Goal: Task Accomplishment & Management: Use online tool/utility

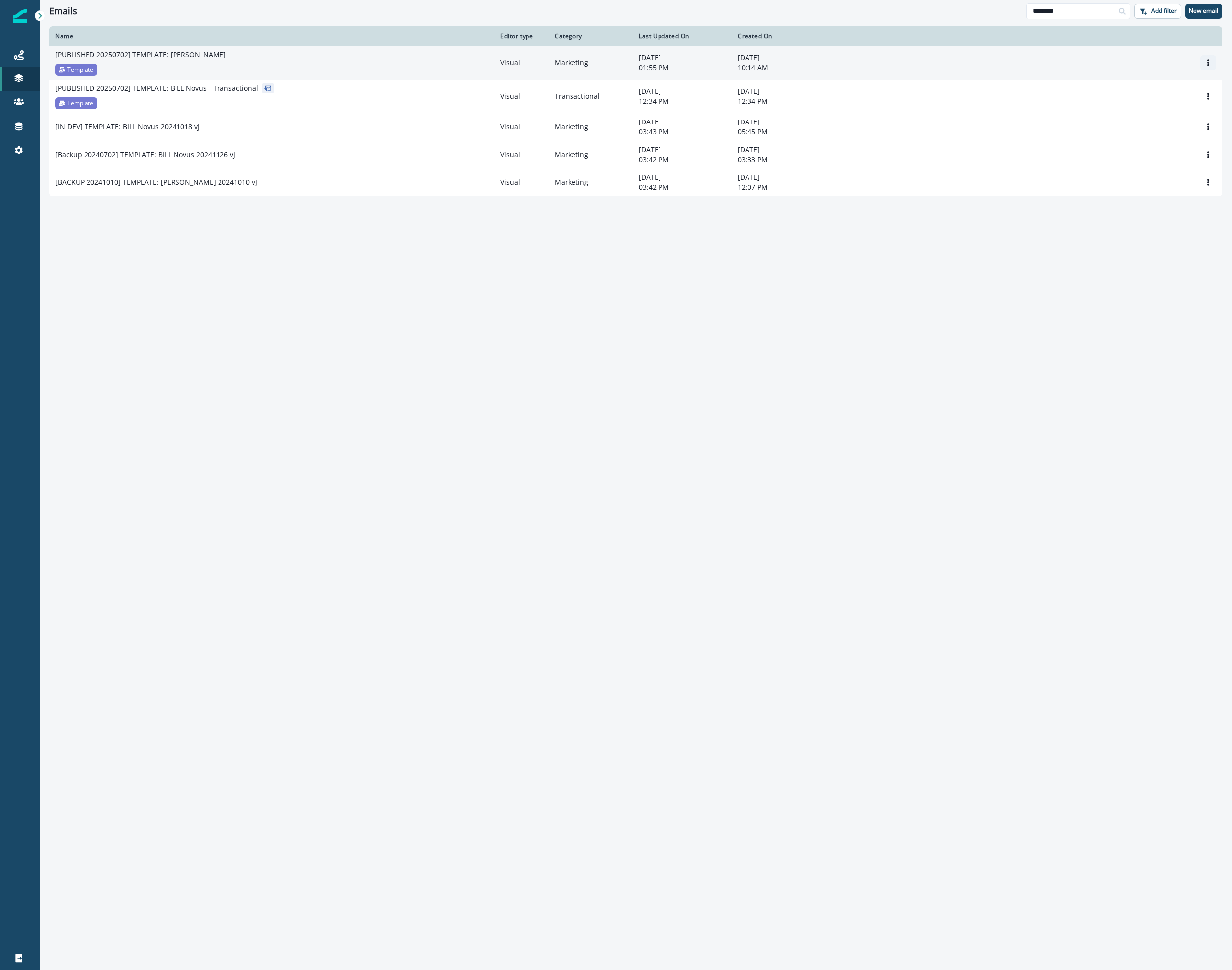
click at [1212, 58] on button "Options" at bounding box center [1208, 62] width 16 height 15
click at [1143, 84] on button "Clone" at bounding box center [1160, 87] width 110 height 16
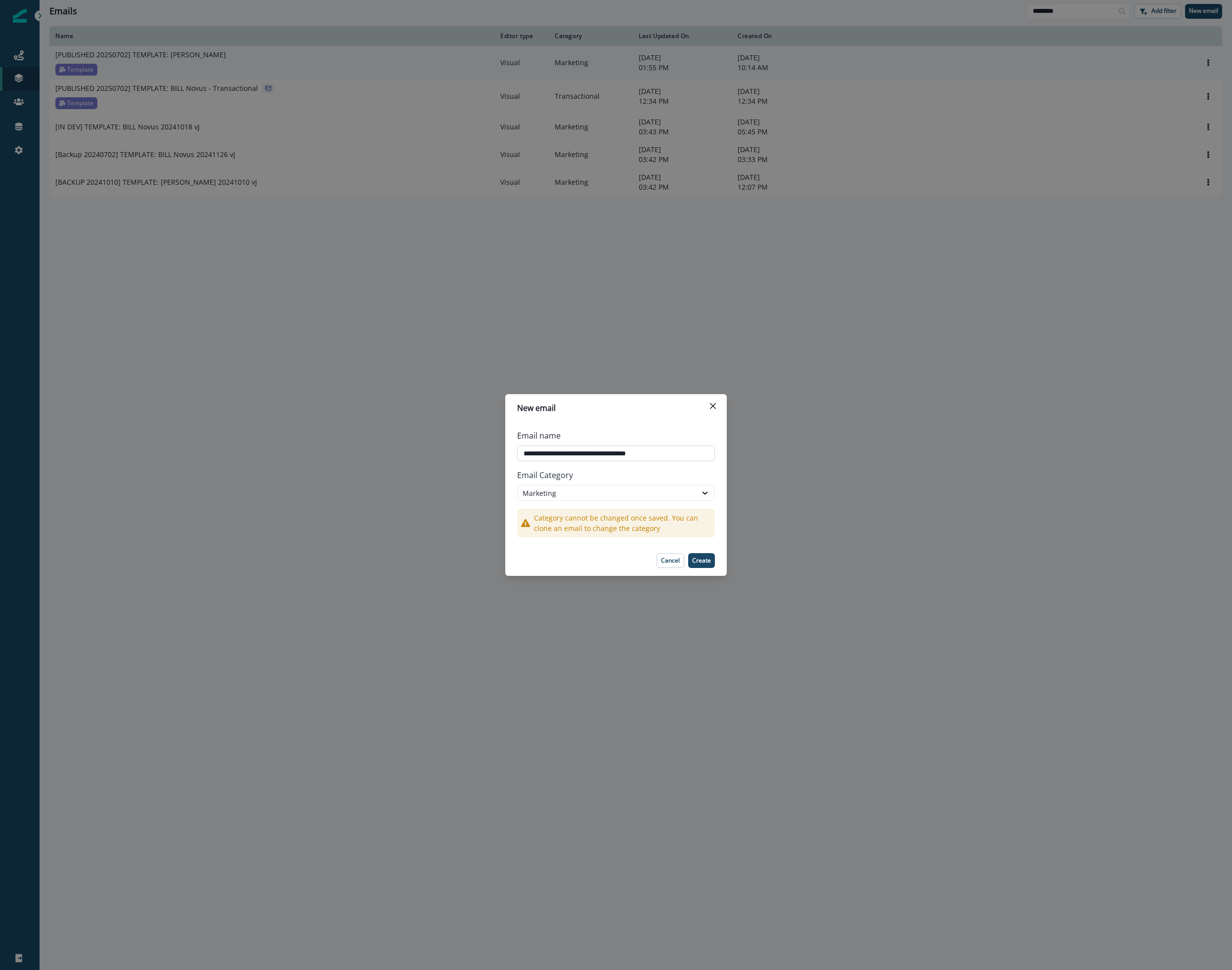
click at [628, 454] on input "**********" at bounding box center [615, 454] width 198 height 16
type input "**********"
click at [710, 560] on p "Create" at bounding box center [701, 560] width 19 height 7
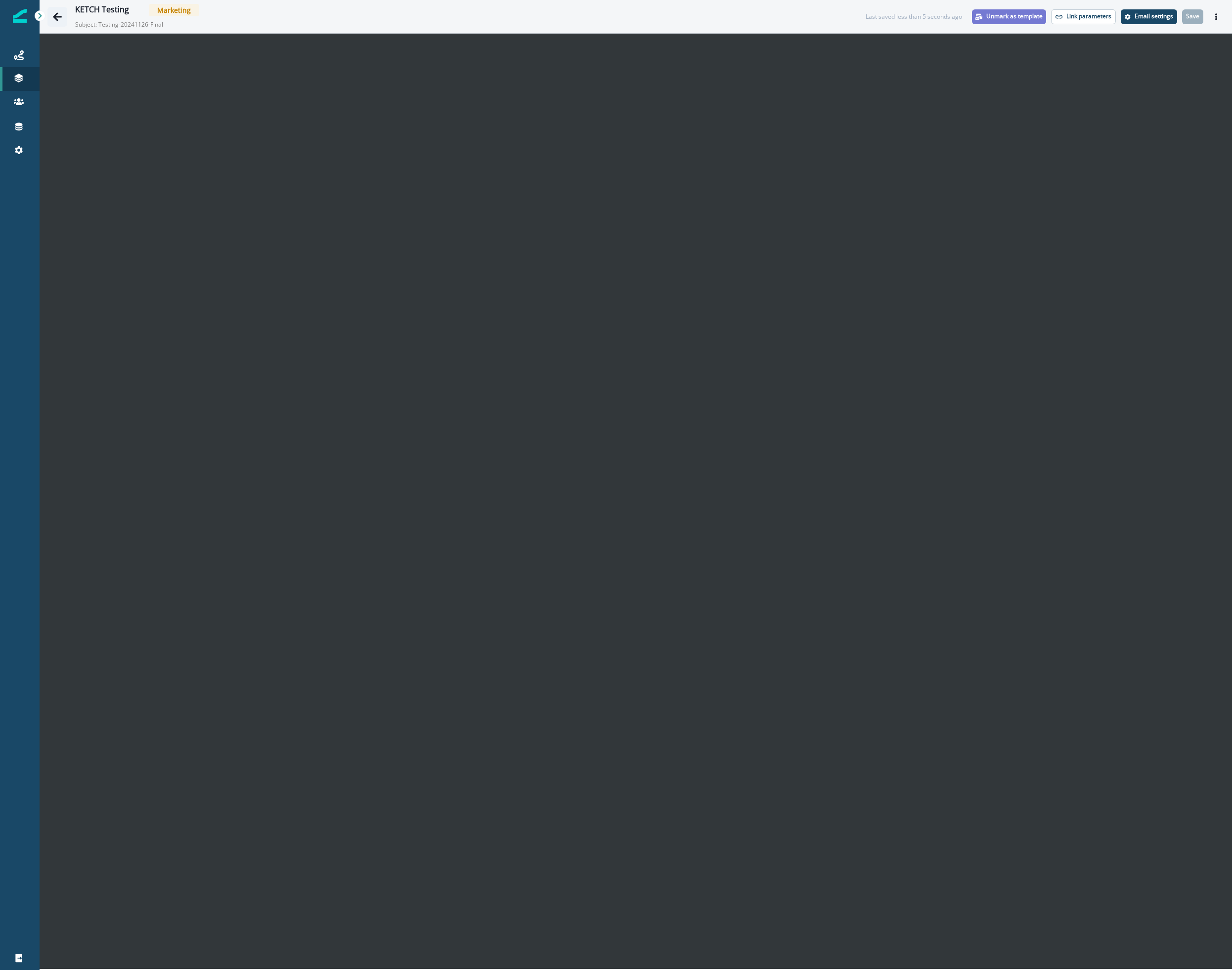
click at [55, 15] on icon "Go back" at bounding box center [57, 17] width 9 height 8
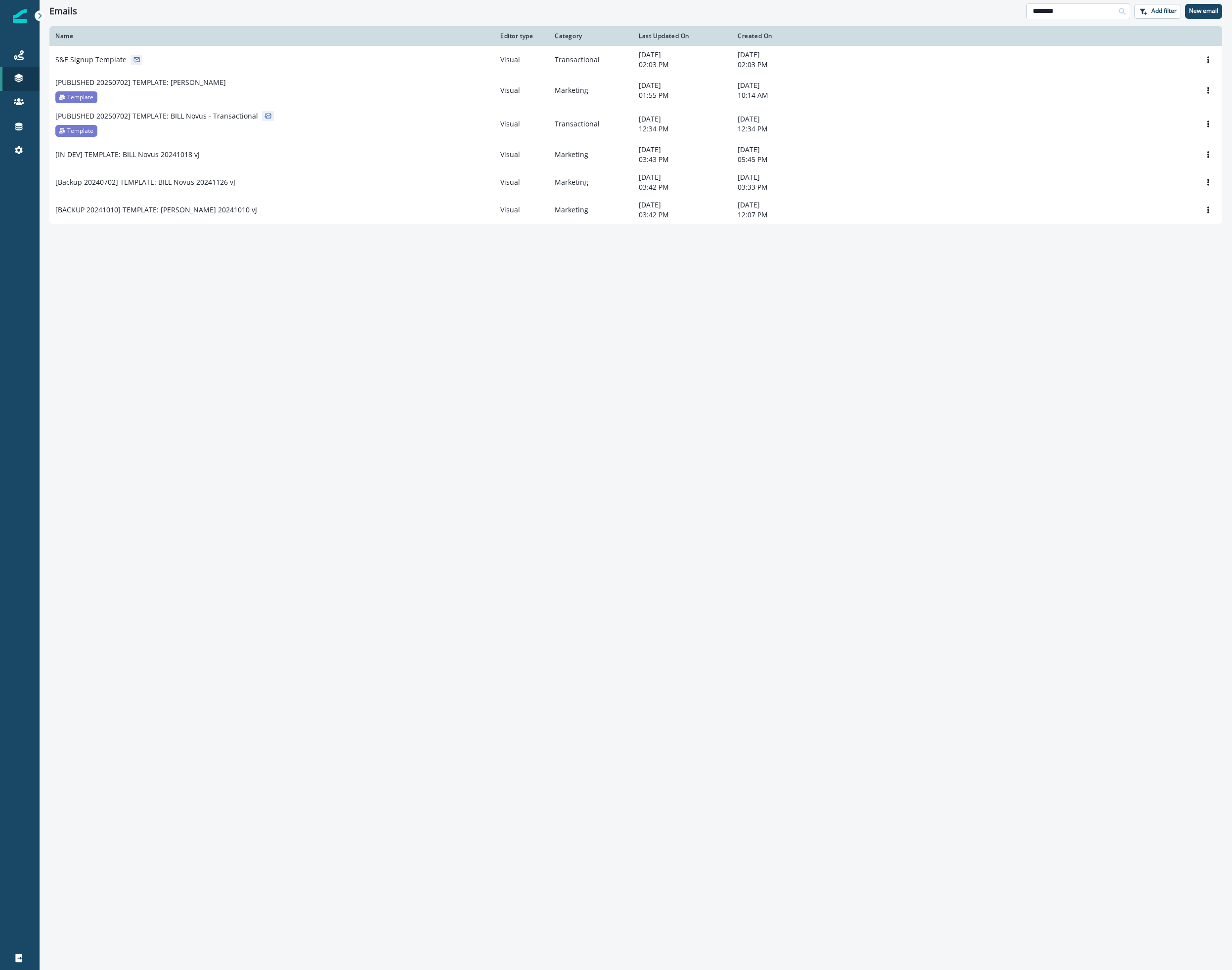
click at [1103, 13] on input "********" at bounding box center [1077, 11] width 103 height 16
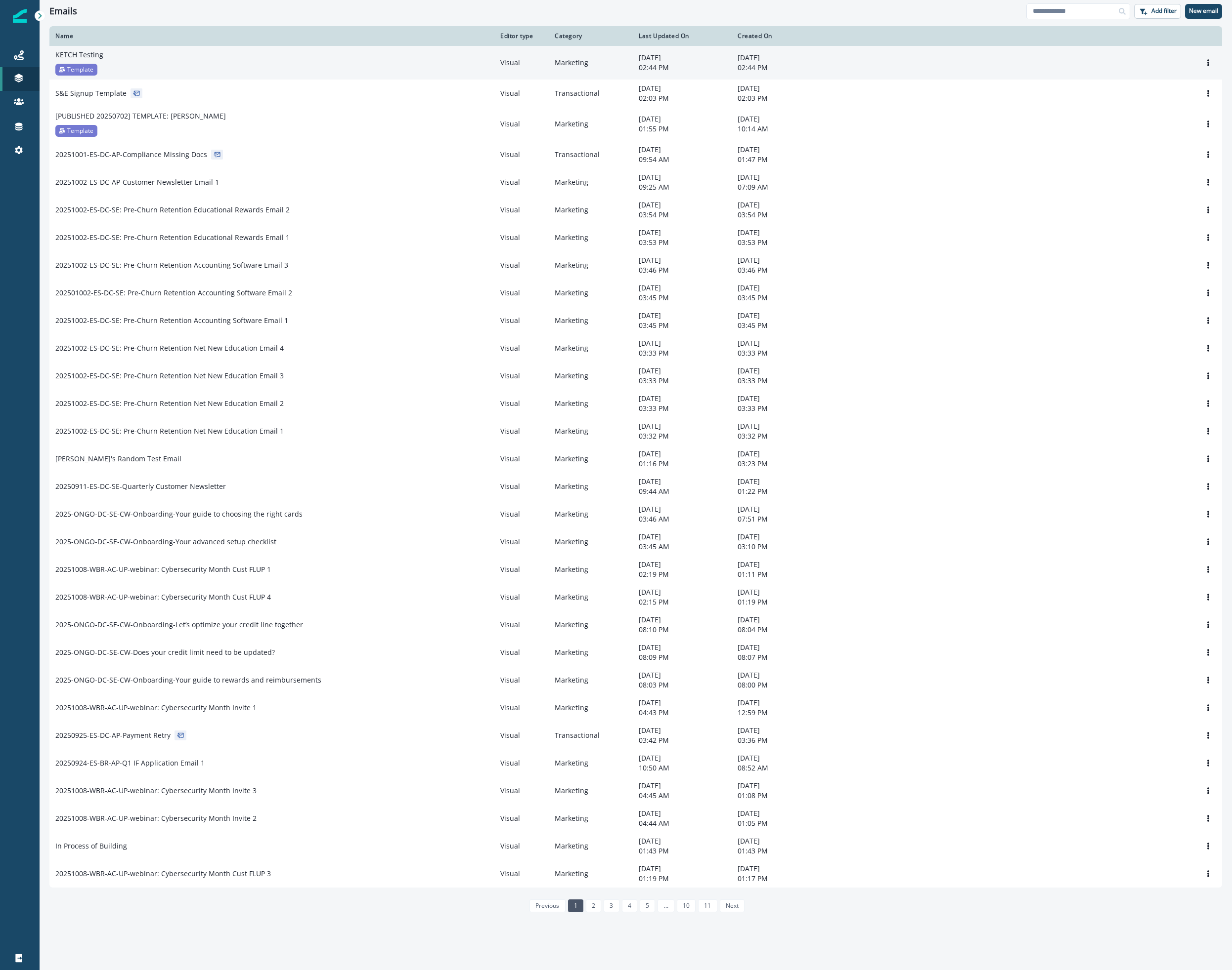
click at [159, 67] on div "KETCH Testing Template" at bounding box center [271, 62] width 433 height 26
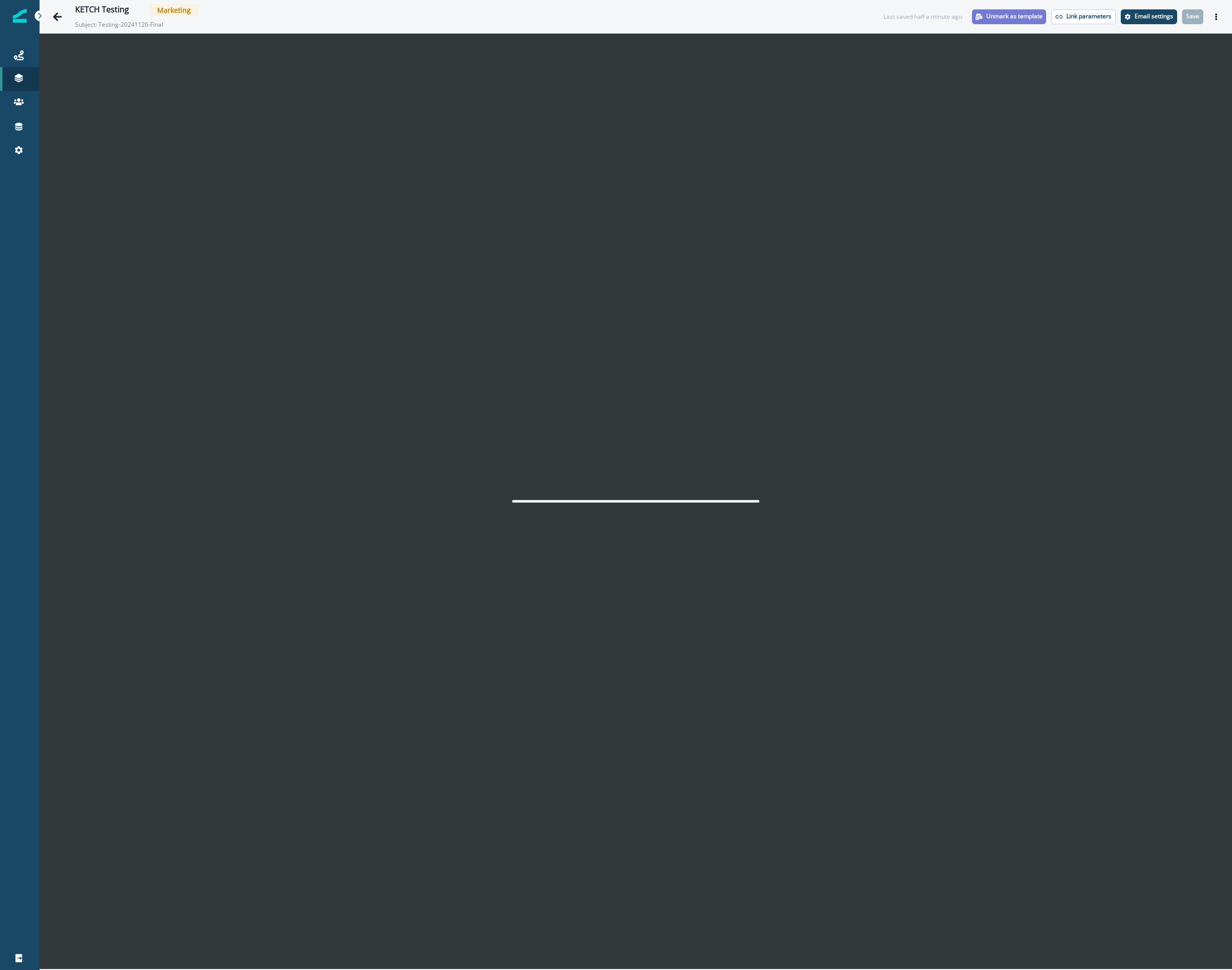
click at [1004, 15] on p "Unmark as template" at bounding box center [1014, 16] width 57 height 7
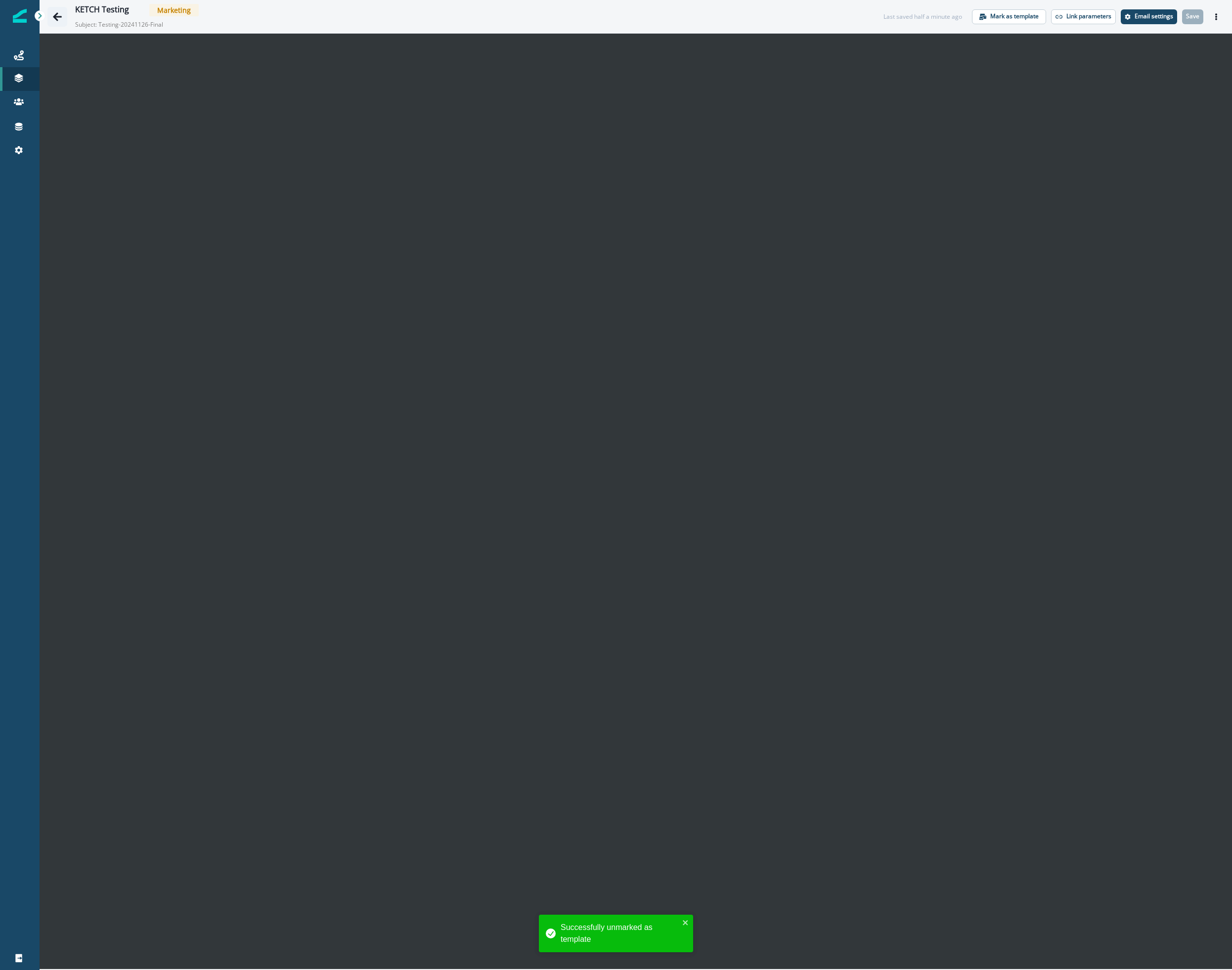
click at [57, 20] on icon "Go back" at bounding box center [57, 17] width 9 height 8
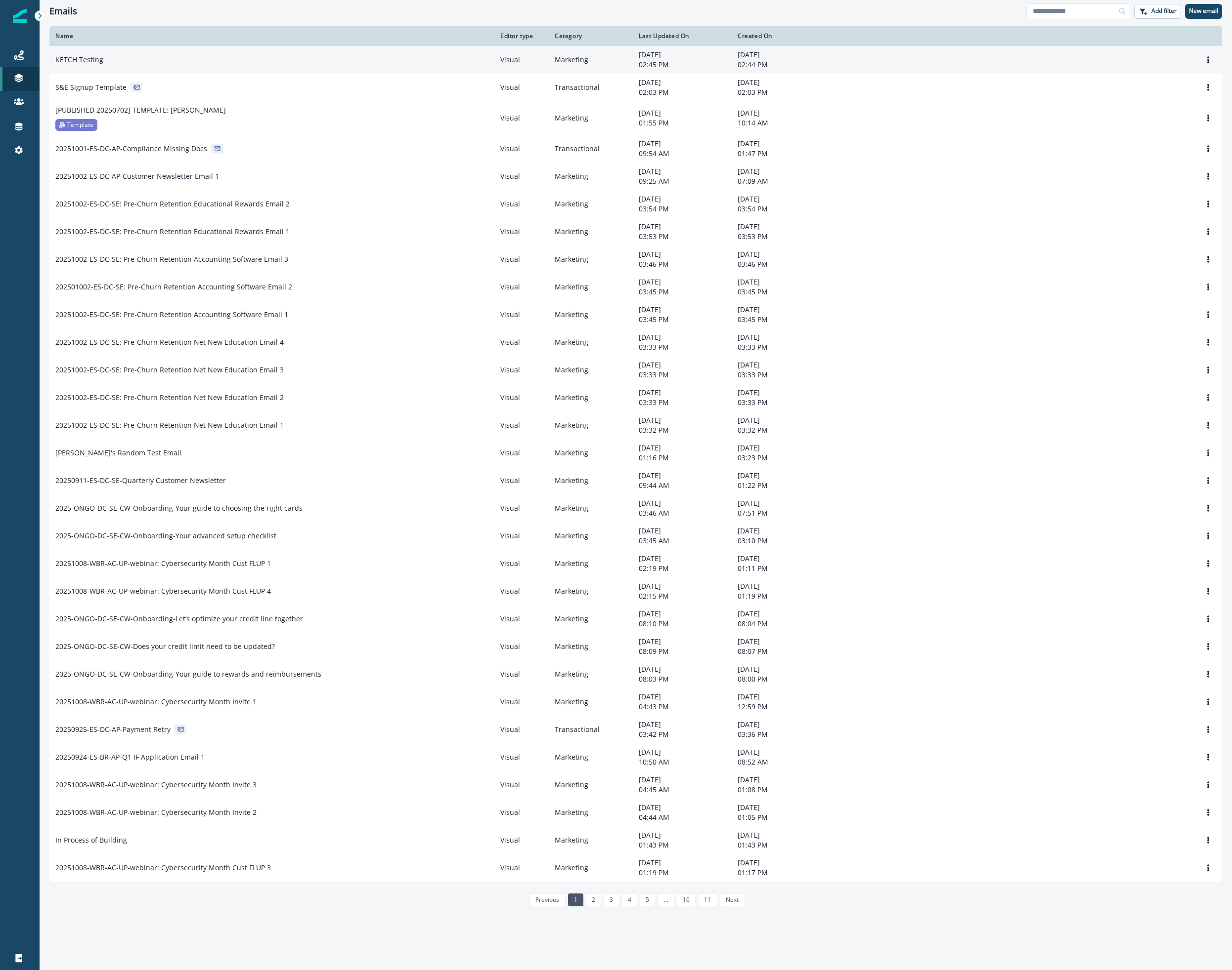
click at [288, 68] on td "KETCH Testing" at bounding box center [272, 60] width 445 height 28
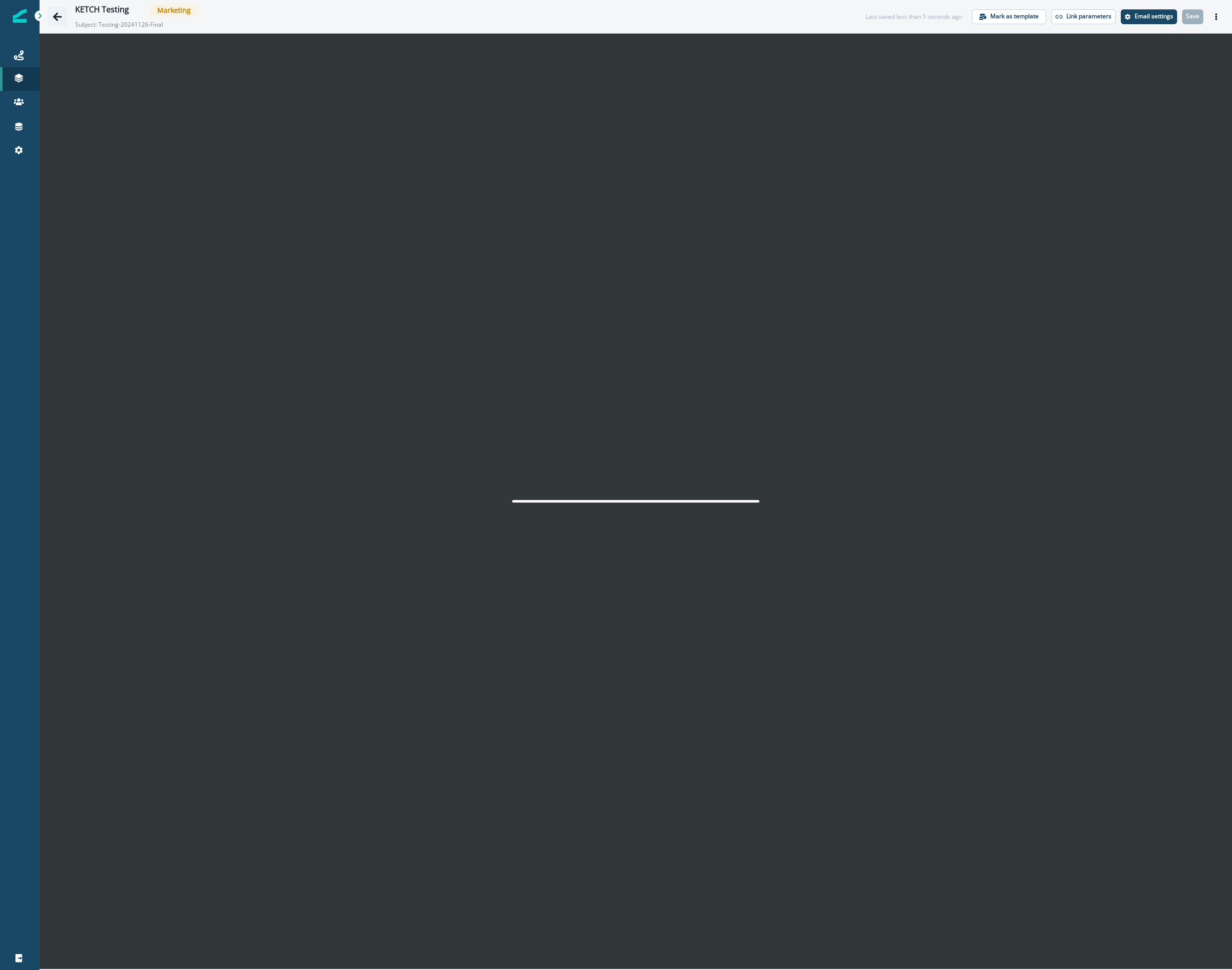
click at [57, 15] on icon "Go back" at bounding box center [57, 17] width 10 height 10
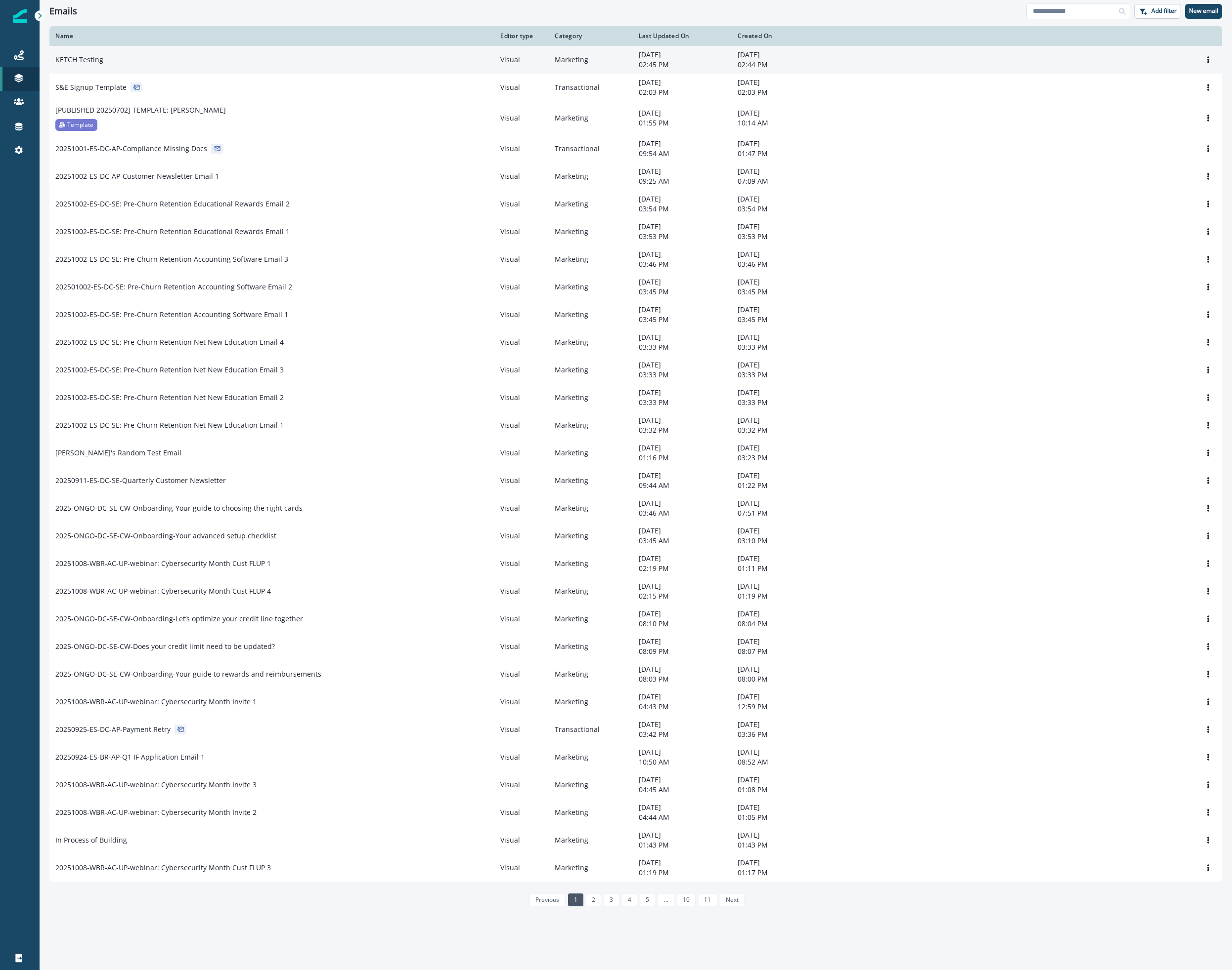
click at [126, 58] on div "KETCH Testing" at bounding box center [271, 59] width 433 height 10
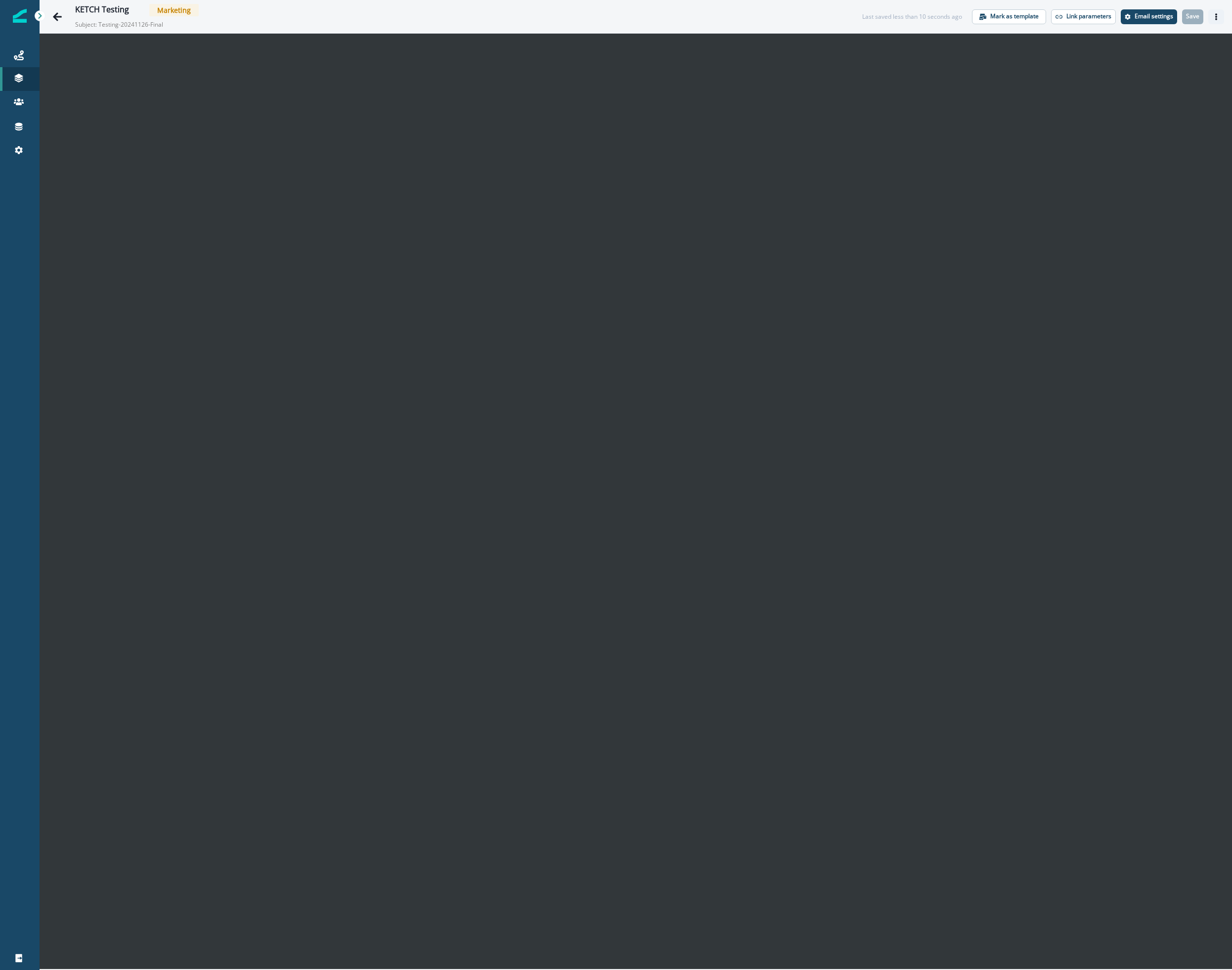
click at [1217, 18] on icon "Actions" at bounding box center [1216, 17] width 7 height 7
click at [1217, 13] on icon "Actions" at bounding box center [1216, 17] width 7 height 7
click at [1163, 71] on button "Send test email" at bounding box center [1168, 76] width 110 height 17
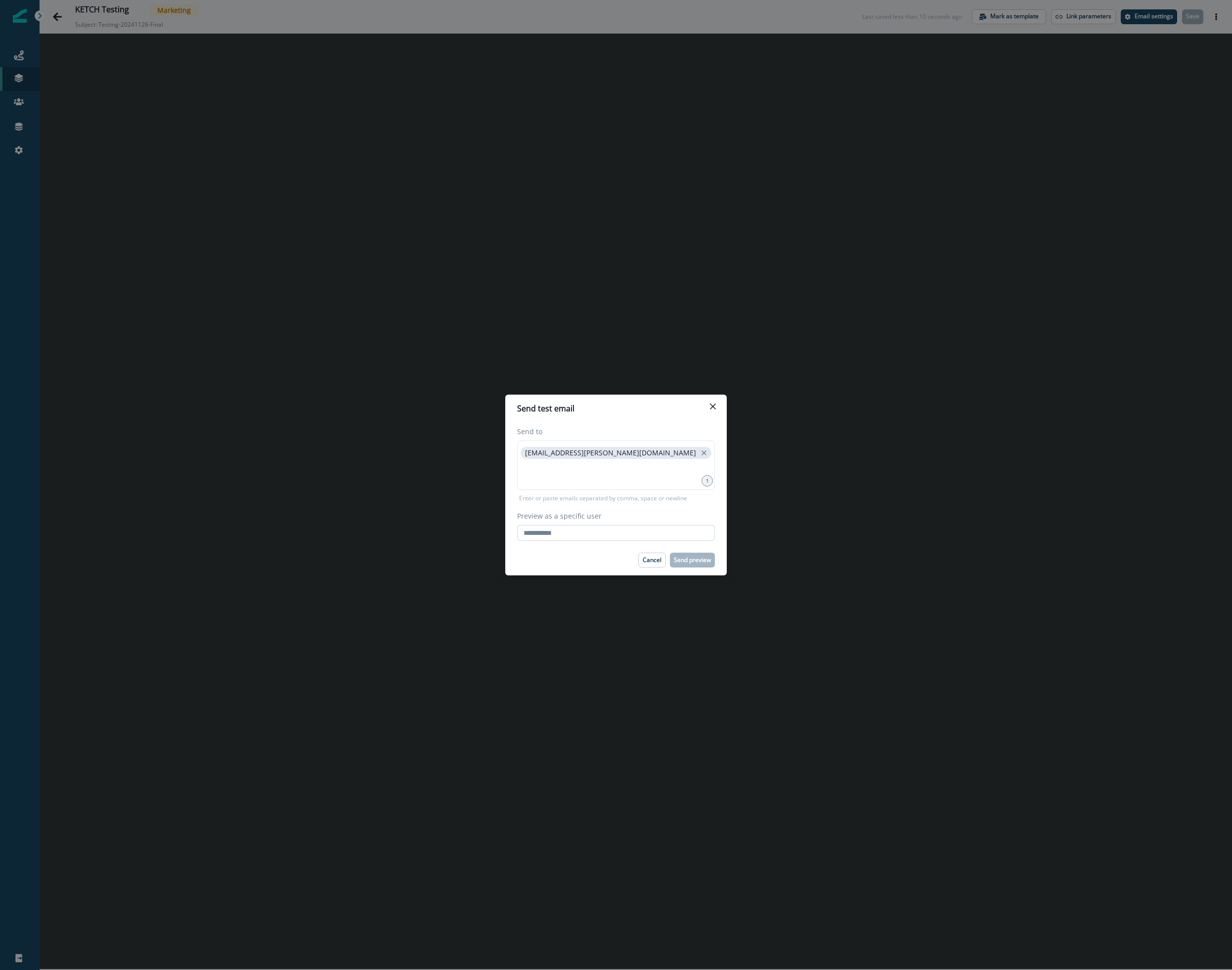
click at [543, 530] on input "Preview as a specific user" at bounding box center [615, 533] width 198 height 16
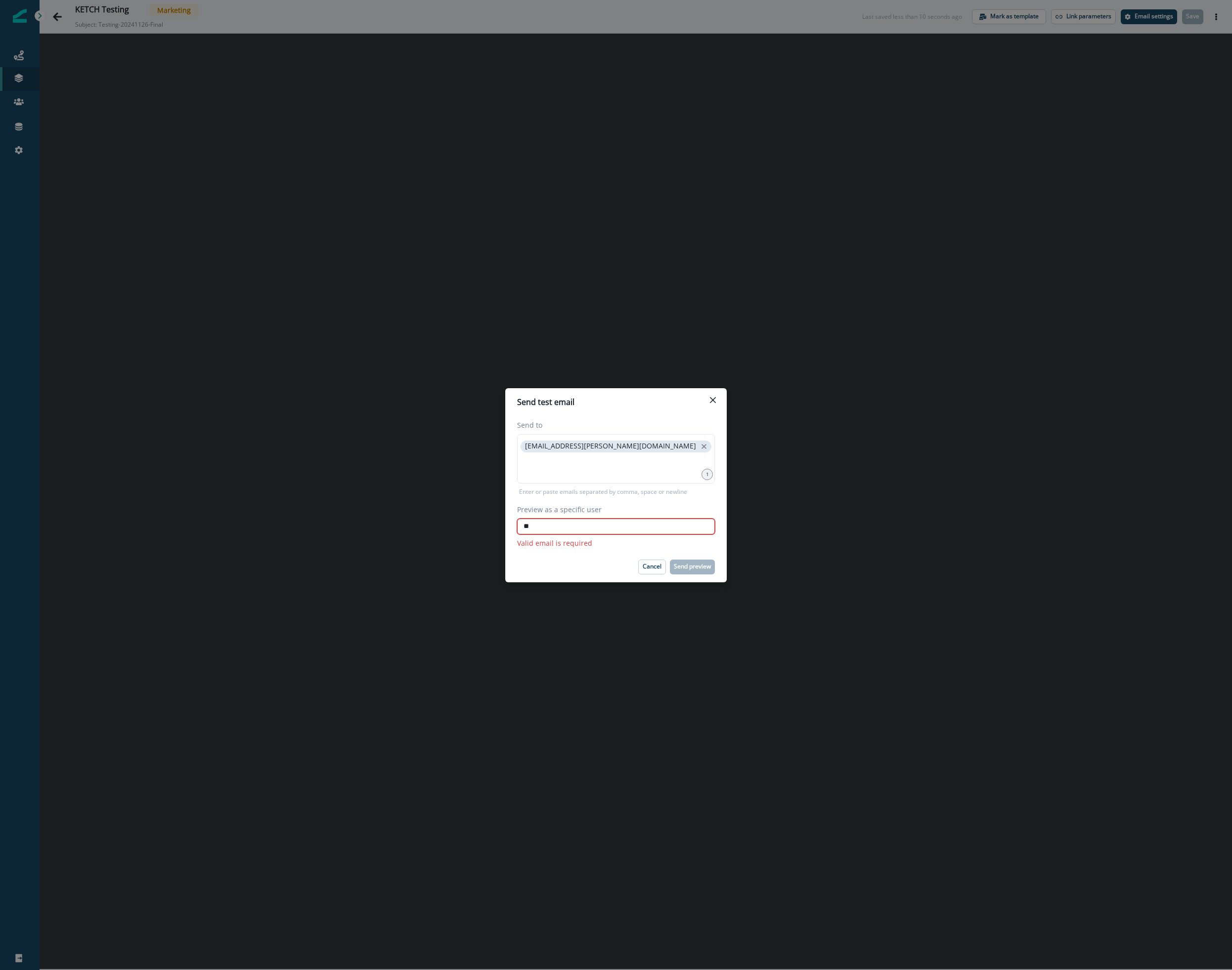
type input "*"
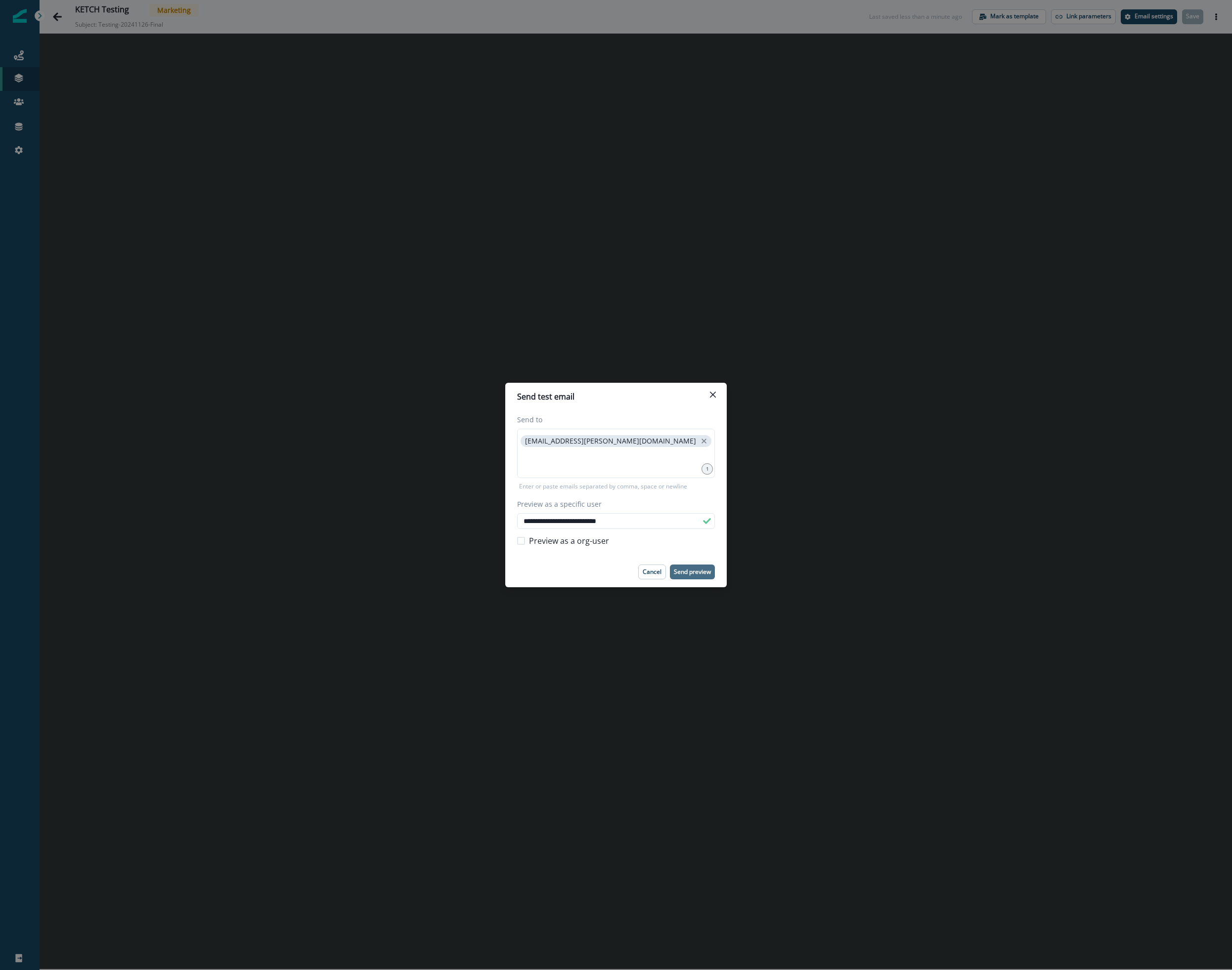
type input "**********"
click at [696, 574] on p "Send preview" at bounding box center [692, 572] width 37 height 7
click at [717, 391] on button "Close" at bounding box center [712, 394] width 16 height 16
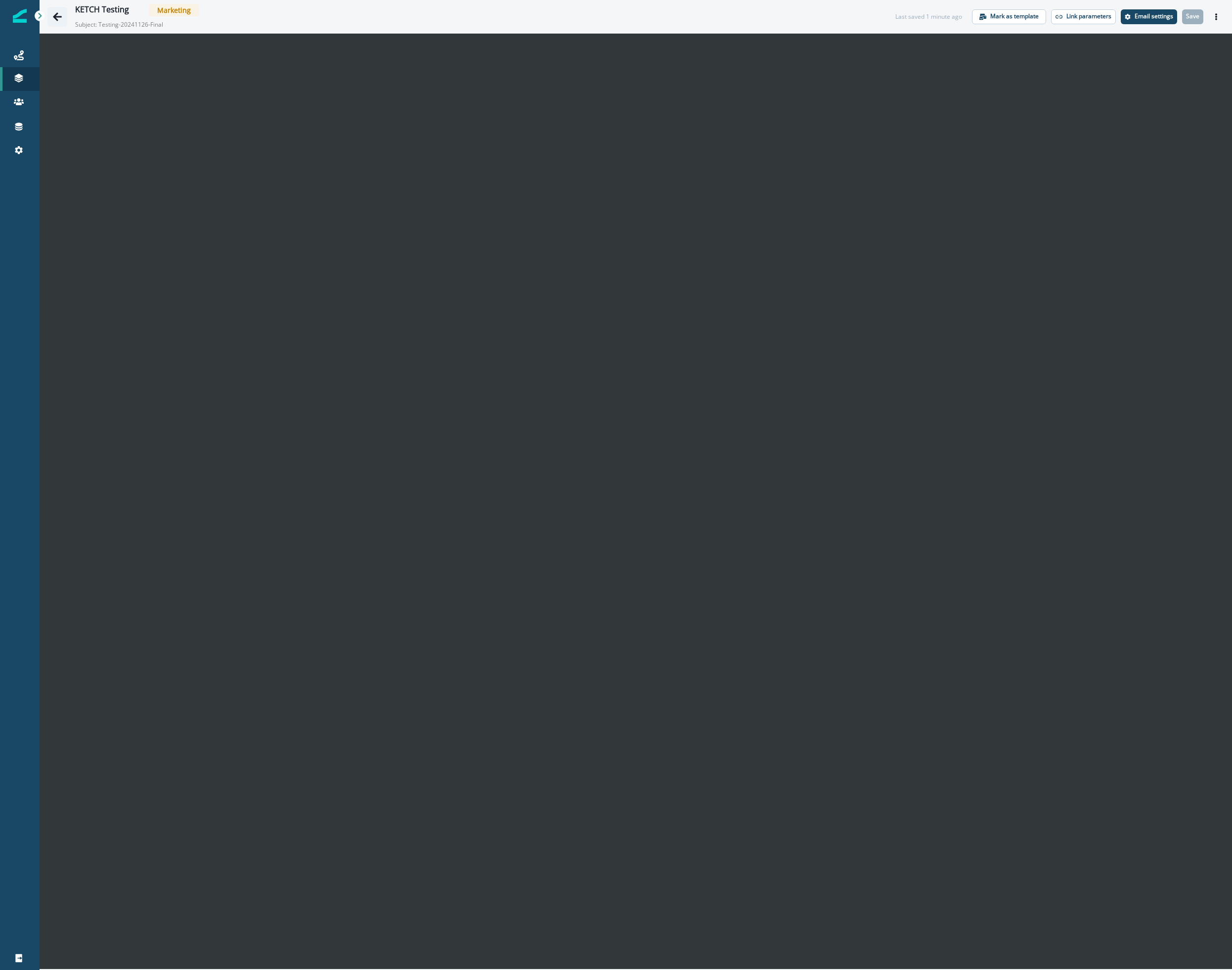
click at [58, 12] on icon "Go back" at bounding box center [57, 17] width 10 height 10
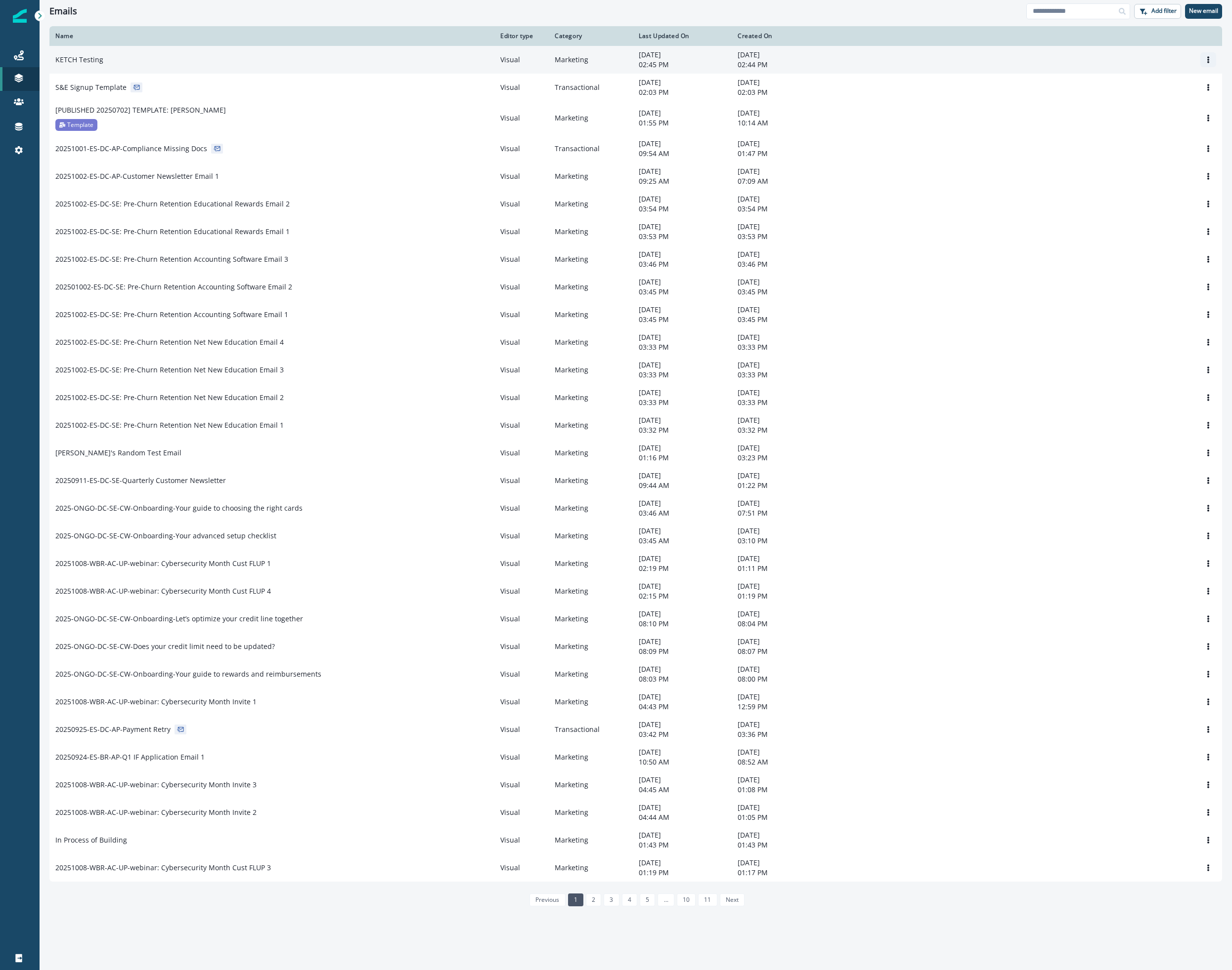
click at [1206, 58] on icon "Options" at bounding box center [1208, 60] width 7 height 7
click at [1159, 114] on button "Remove" at bounding box center [1160, 115] width 110 height 16
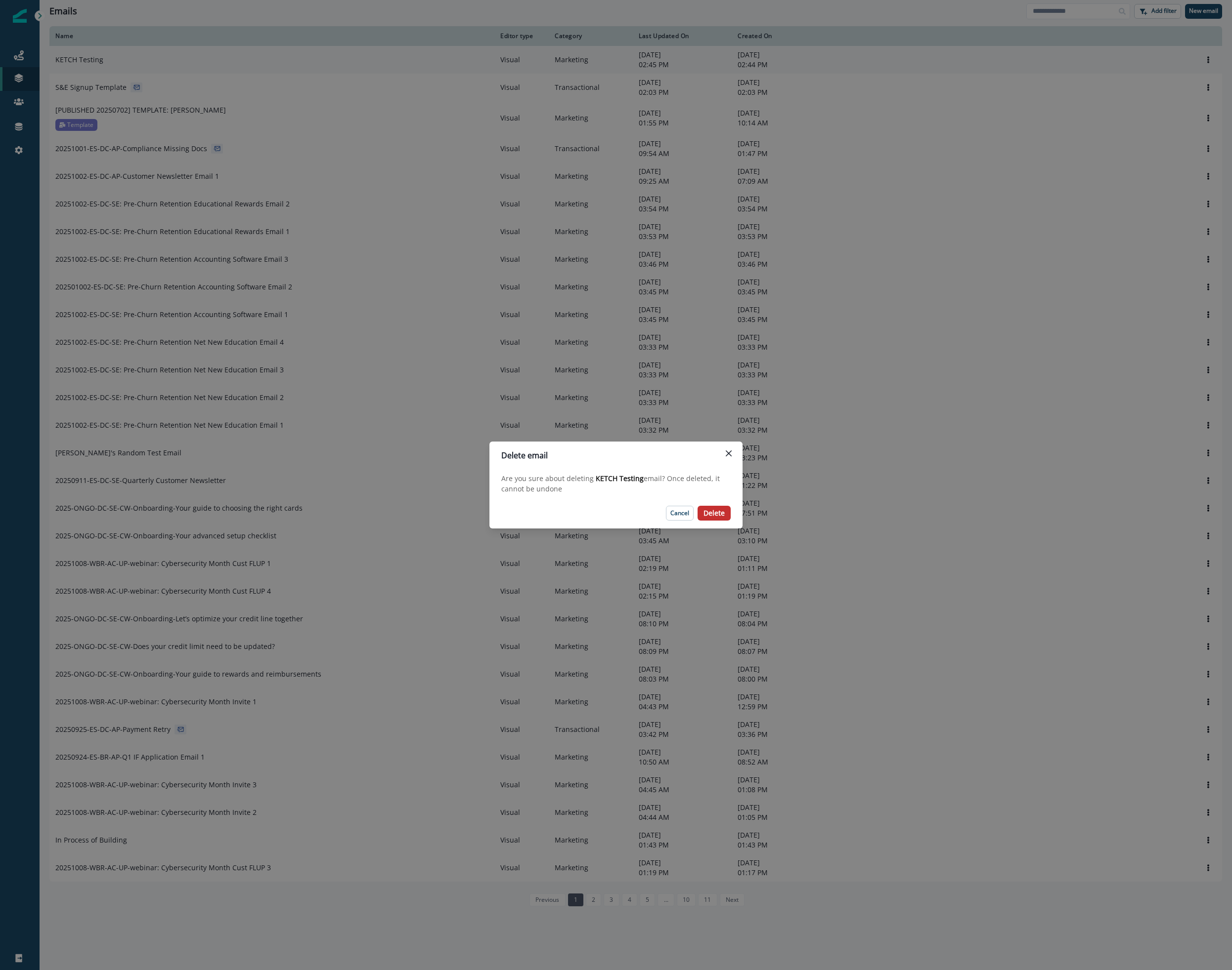
click at [712, 516] on p "Delete" at bounding box center [714, 514] width 21 height 8
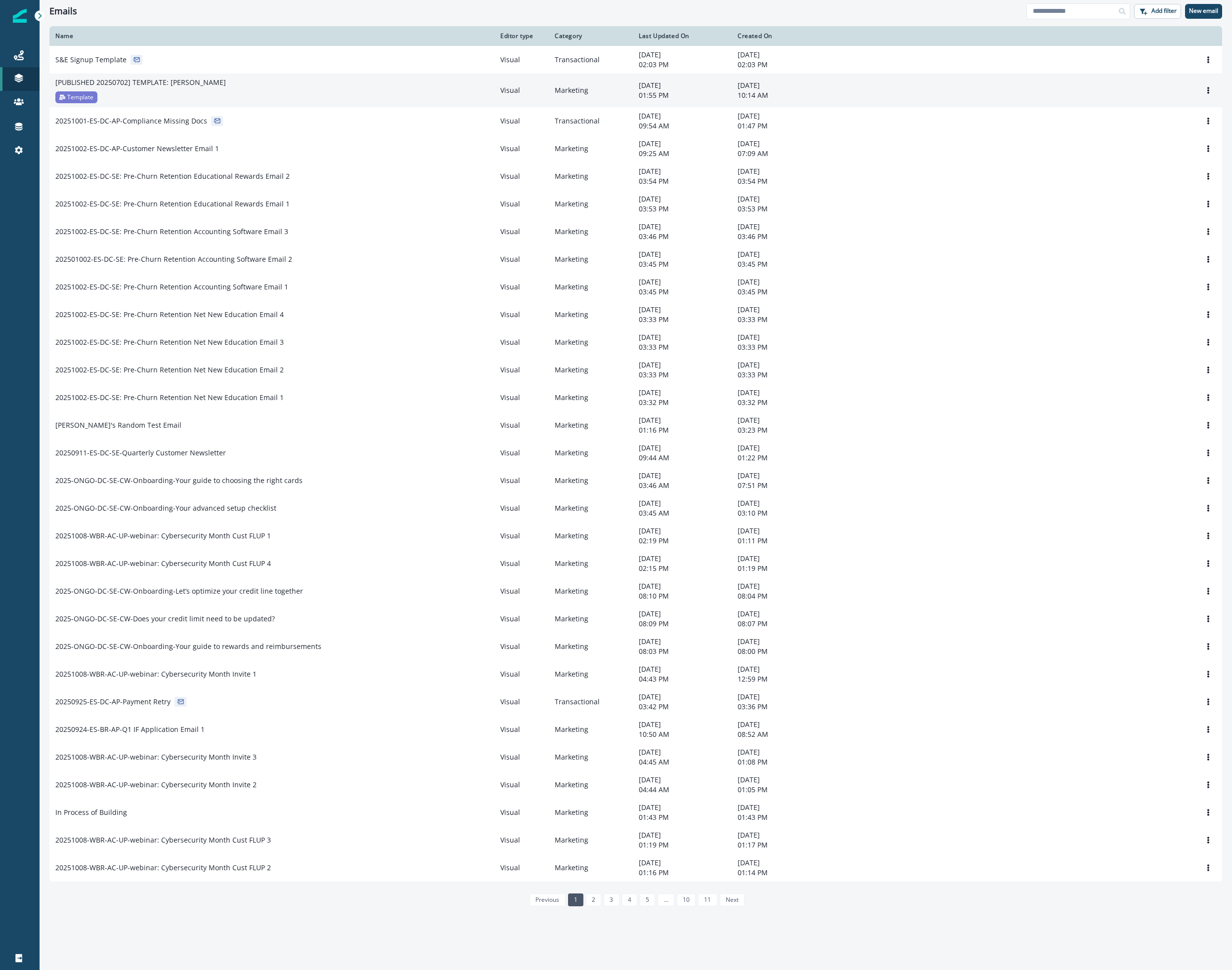
click at [265, 91] on div "[PUBLISHED 20250702] TEMPLATE: BILL Novus Template" at bounding box center [271, 90] width 433 height 26
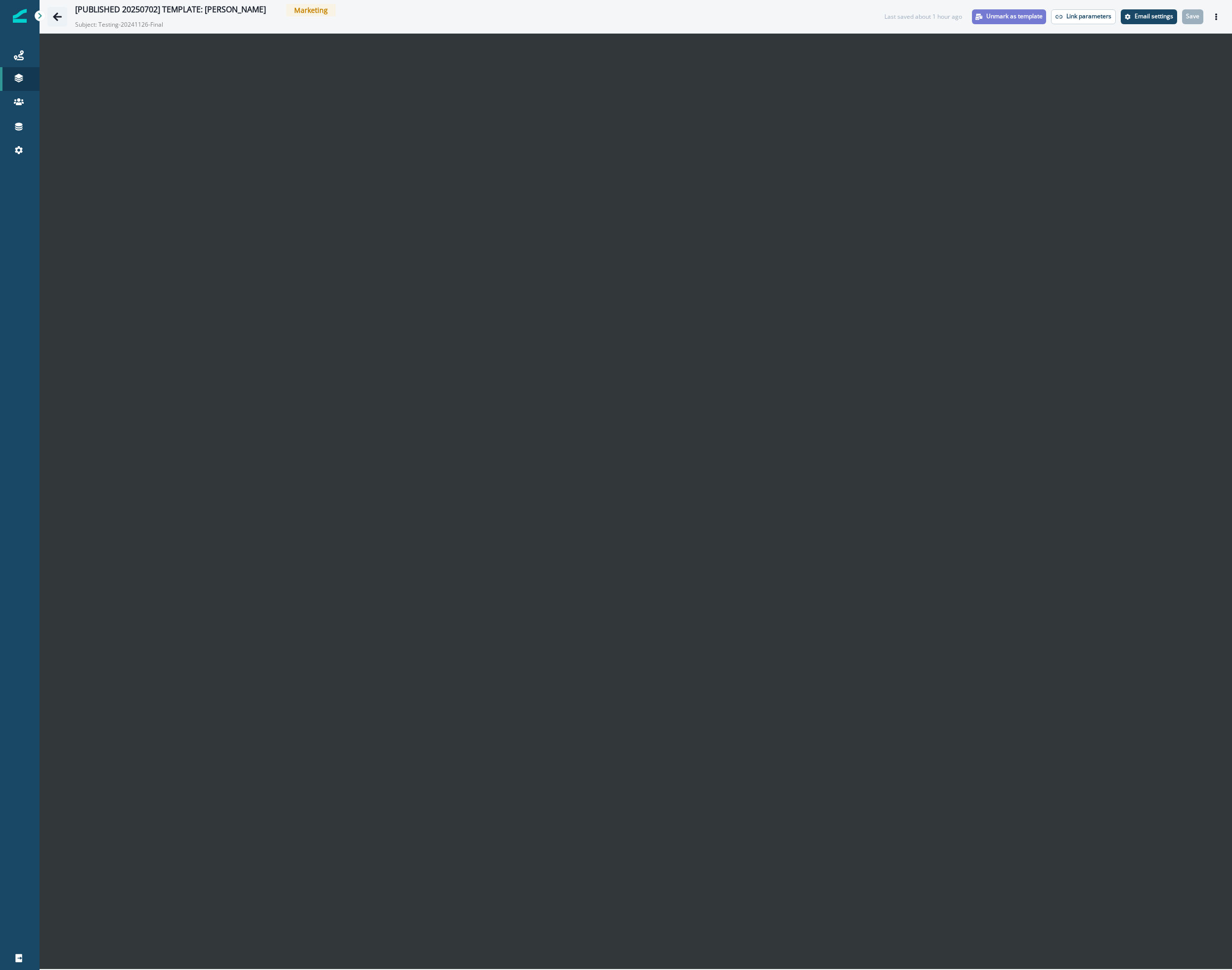
click at [52, 13] on icon "Go back" at bounding box center [57, 17] width 10 height 10
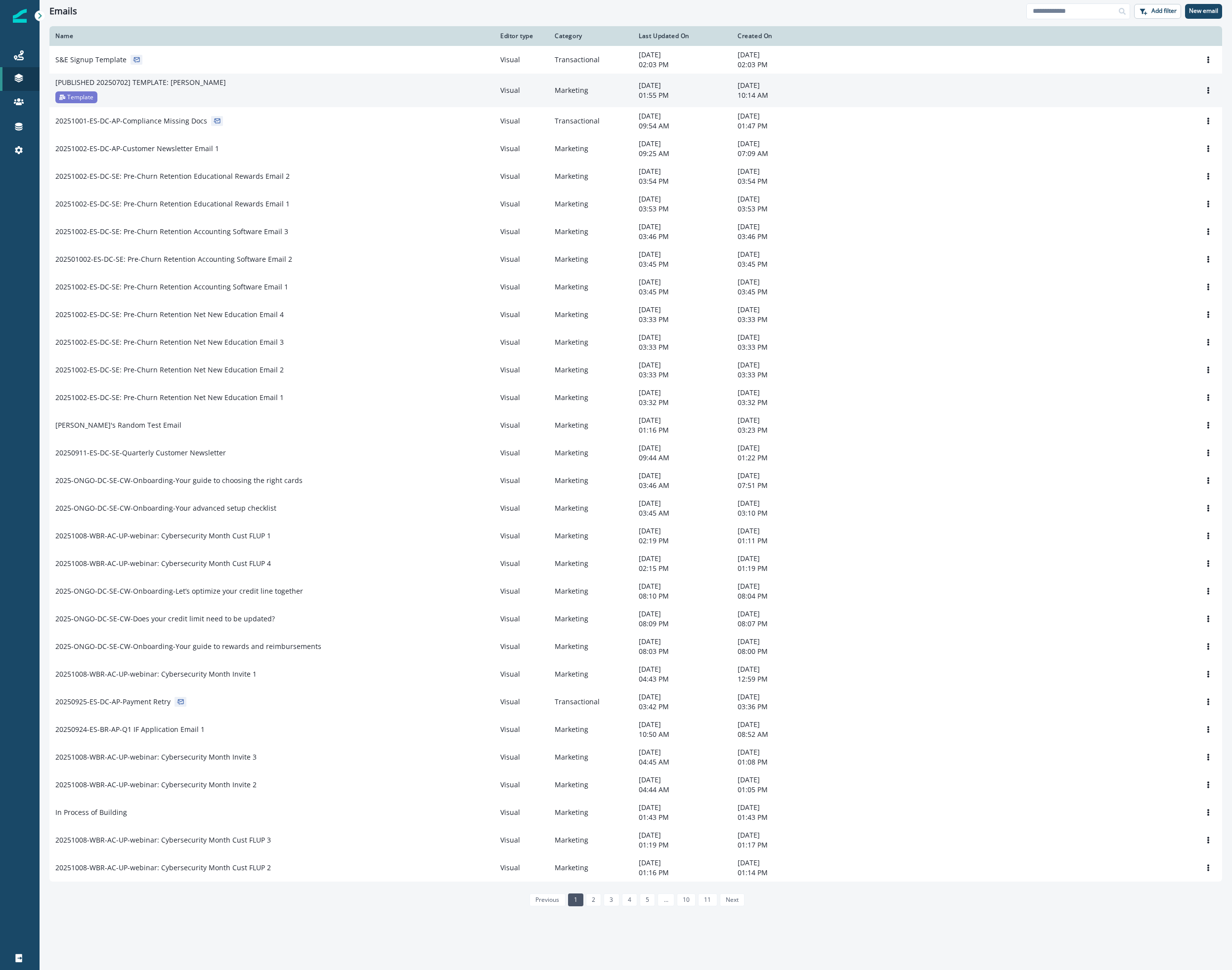
click at [238, 87] on div "[PUBLISHED 20250702] TEMPLATE: [PERSON_NAME]" at bounding box center [271, 82] width 433 height 10
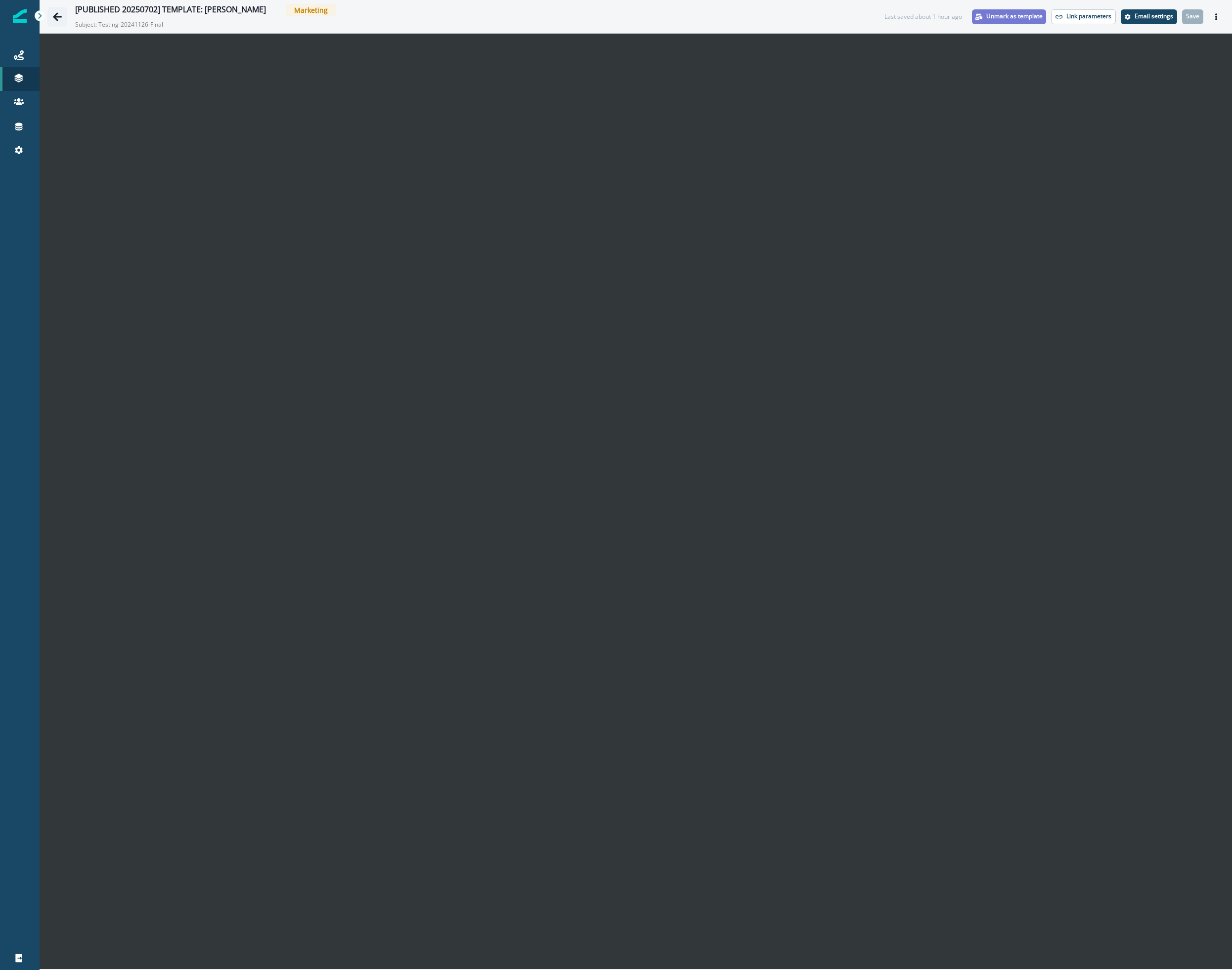
click at [60, 14] on icon "Go back" at bounding box center [57, 17] width 10 height 10
